Goal: Information Seeking & Learning: Learn about a topic

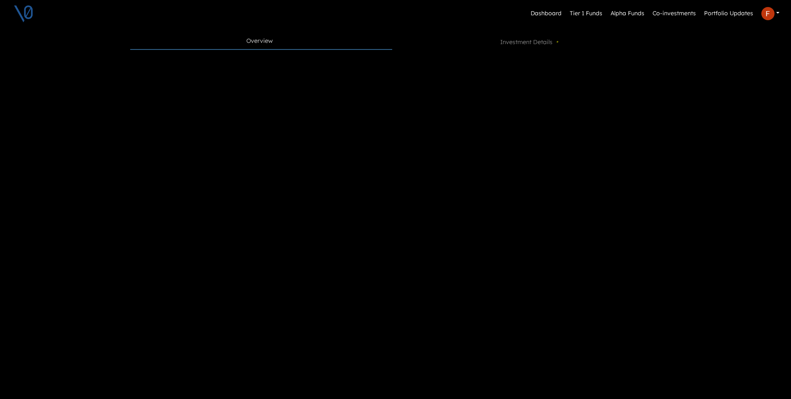
scroll to position [357, 0]
click at [550, 38] on span "Investment Details •" at bounding box center [530, 37] width 60 height 10
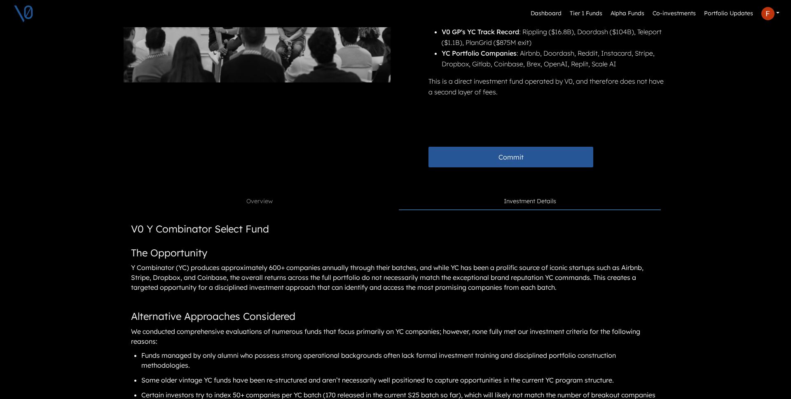
scroll to position [194, 0]
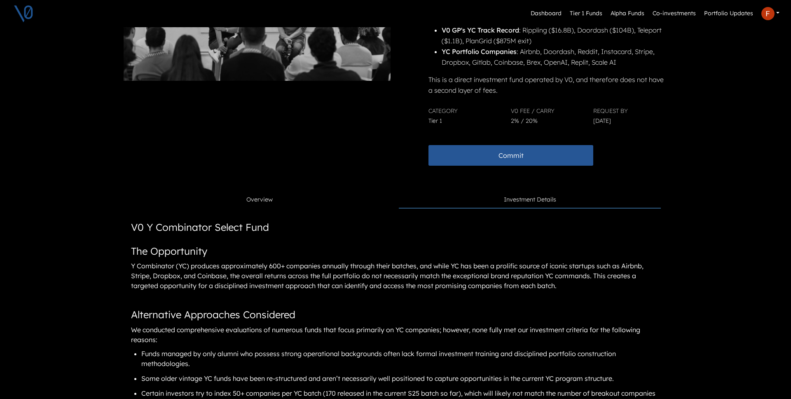
click at [264, 199] on span "Overview" at bounding box center [259, 199] width 26 height 9
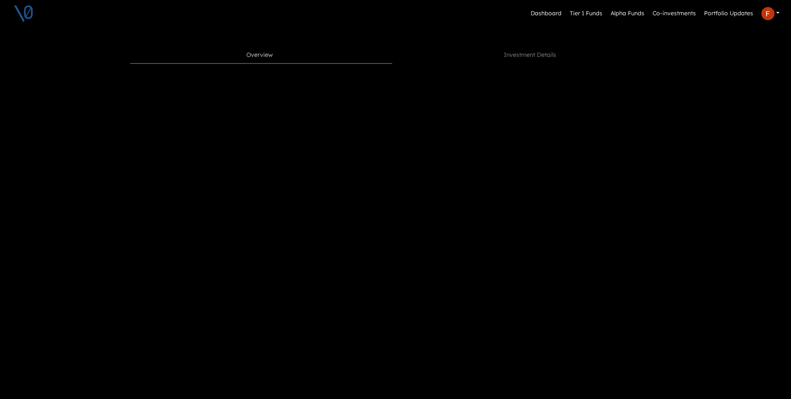
scroll to position [339, 0]
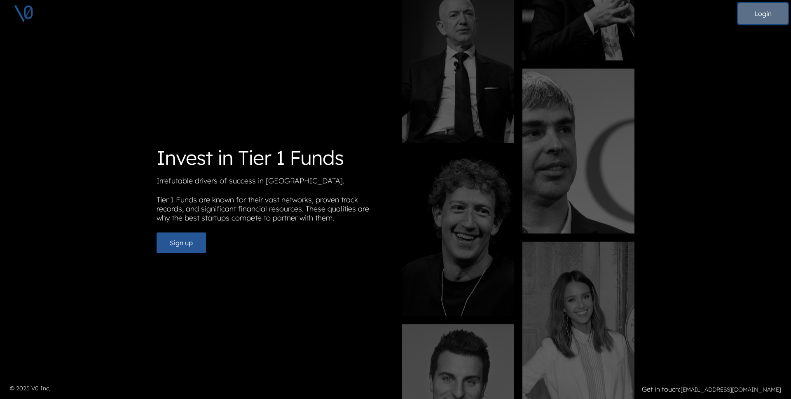
click at [773, 18] on button "Login" at bounding box center [762, 13] width 49 height 21
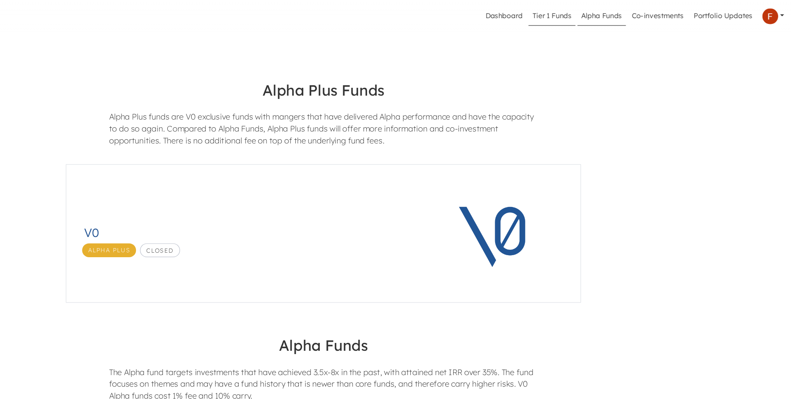
click at [583, 9] on link "Tier 1 Funds" at bounding box center [585, 14] width 39 height 16
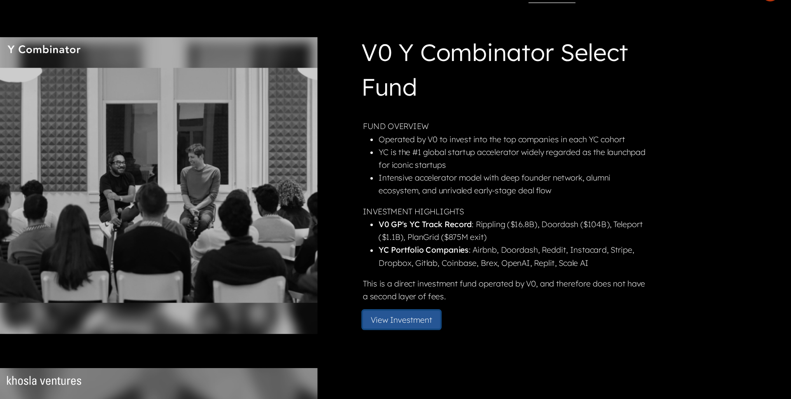
drag, startPoint x: 475, startPoint y: 285, endPoint x: 480, endPoint y: 282, distance: 6.1
click at [476, 284] on button "View Investment" at bounding box center [460, 285] width 64 height 15
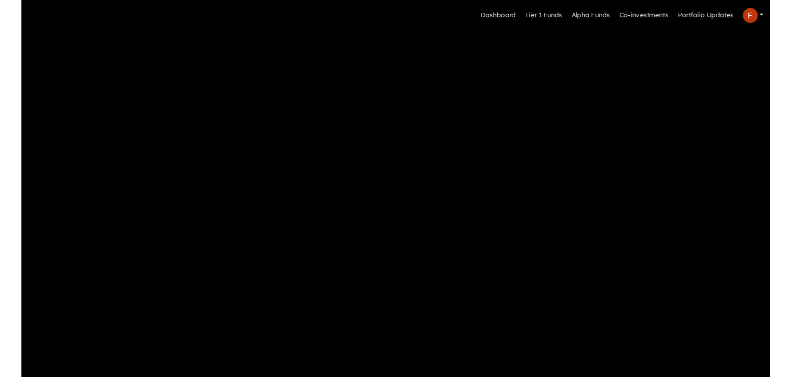
scroll to position [350, 0]
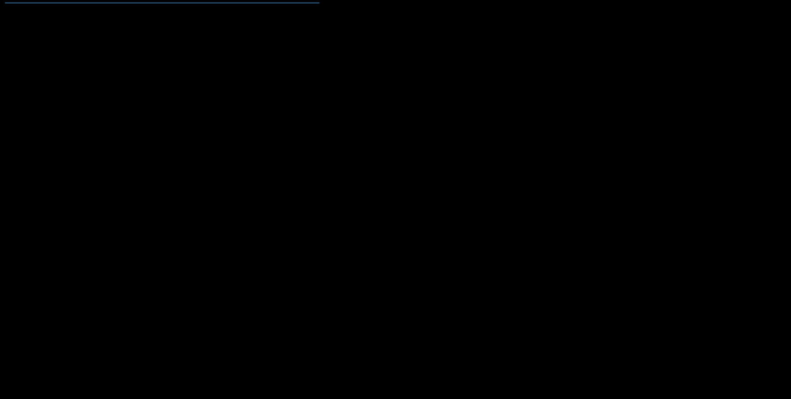
click at [728, 154] on div "Dashboard Tier 1 Funds Alpha Funds Co-investments Portfolio Updates Profile Pri…" at bounding box center [395, 170] width 791 height 1041
click at [742, 141] on div "Dashboard Tier 1 Funds Alpha Funds Co-investments Portfolio Updates Profile Pri…" at bounding box center [395, 170] width 791 height 1041
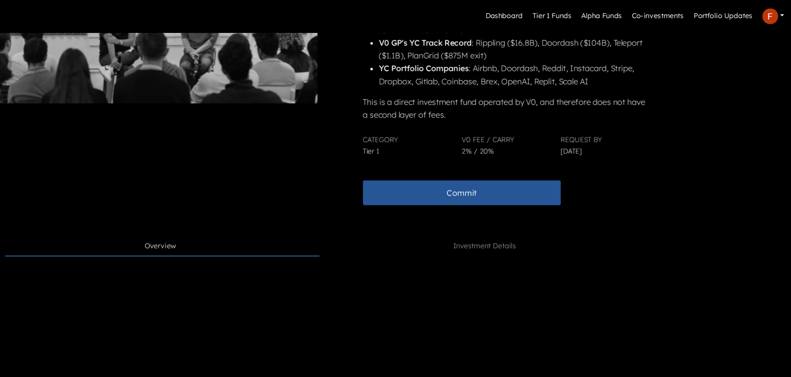
scroll to position [179, 0]
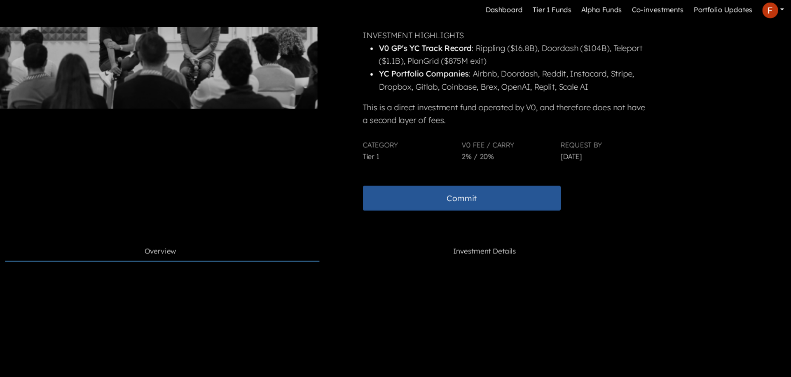
click at [530, 209] on link "Investment Details" at bounding box center [530, 215] width 262 height 16
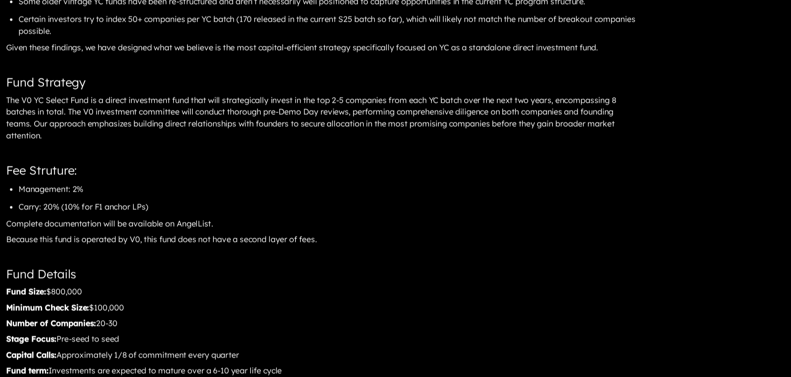
scroll to position [508, 0]
drag, startPoint x: 143, startPoint y: 218, endPoint x: 227, endPoint y: 220, distance: 84.4
click at [227, 220] on article "V0 Y Combinator Select Fund The Opportunity Y Combinator (YC) produces approxim…" at bounding box center [395, 247] width 530 height 707
drag, startPoint x: 152, startPoint y: 237, endPoint x: 261, endPoint y: 236, distance: 108.7
click at [261, 236] on article "V0 Y Combinator Select Fund The Opportunity Y Combinator (YC) produces approxim…" at bounding box center [395, 247] width 530 height 707
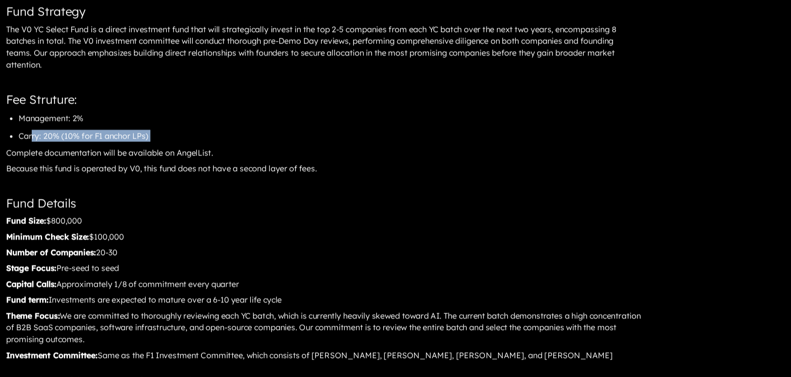
scroll to position [568, 0]
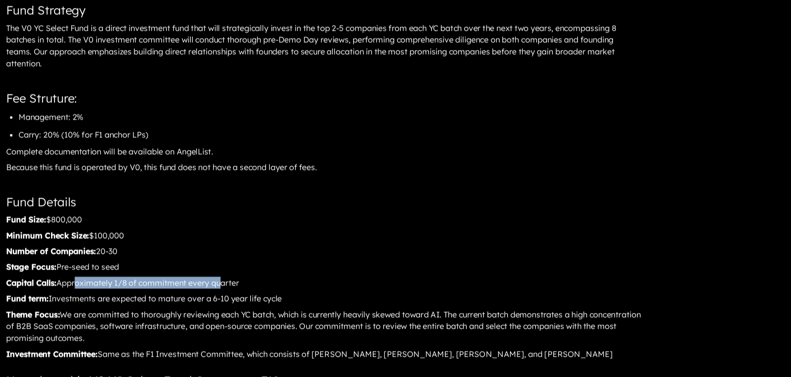
drag, startPoint x: 191, startPoint y: 301, endPoint x: 312, endPoint y: 297, distance: 120.3
click at [312, 297] on div "Capital Calls: Approximately 1/8 of commitment every quarter" at bounding box center [395, 298] width 530 height 12
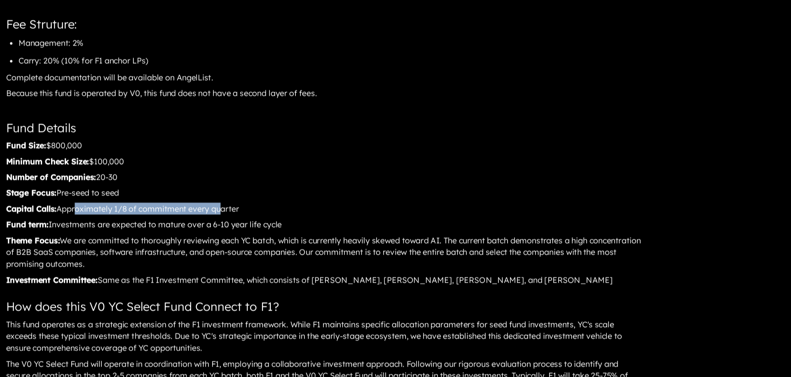
scroll to position [630, 0]
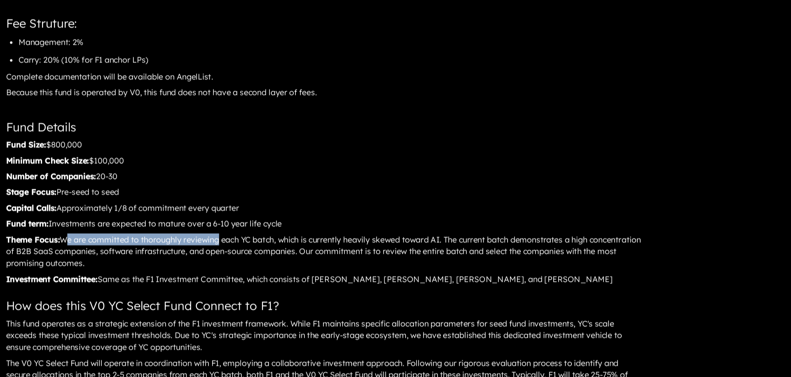
drag, startPoint x: 177, startPoint y: 261, endPoint x: 305, endPoint y: 265, distance: 128.1
click at [305, 265] on div "Theme Focus: We are committed to thoroughly reviewing each YC batch, which is c…" at bounding box center [395, 272] width 530 height 32
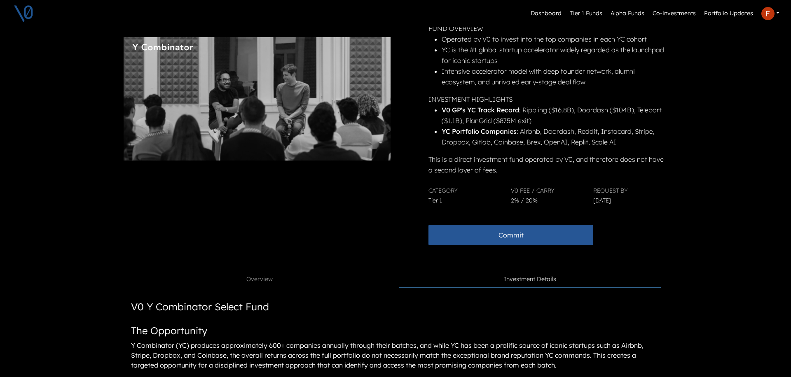
scroll to position [114, 0]
click at [277, 283] on link "Overview" at bounding box center [261, 279] width 262 height 16
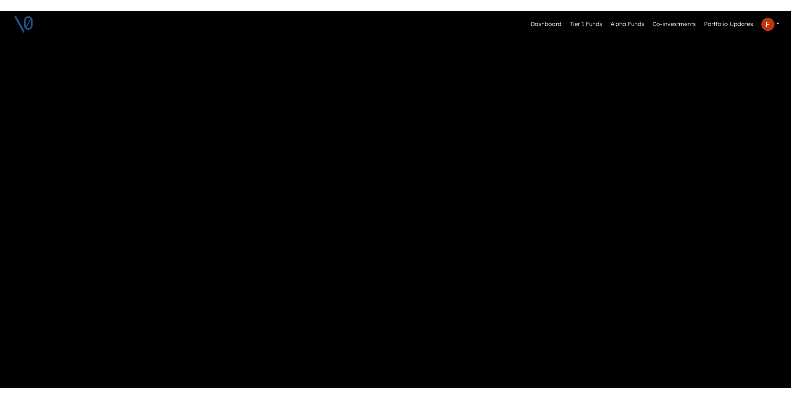
scroll to position [480, 0]
